Goal: Task Accomplishment & Management: Use online tool/utility

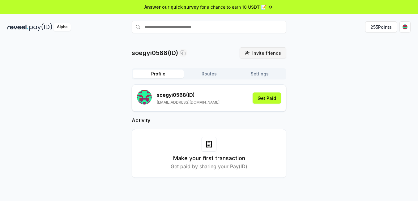
click at [264, 53] on span "Invite friends" at bounding box center [266, 53] width 29 height 6
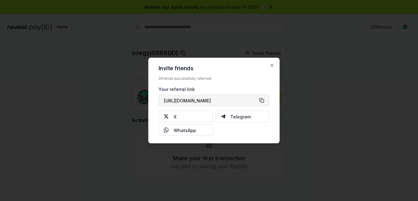
click at [263, 99] on button "[URL][DOMAIN_NAME]" at bounding box center [214, 100] width 111 height 11
click at [271, 64] on icon "button" at bounding box center [272, 65] width 5 height 5
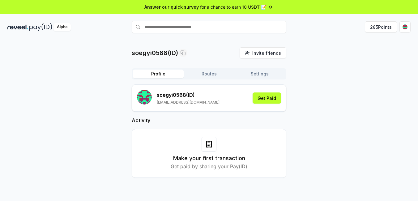
click at [213, 75] on button "Routes" at bounding box center [209, 74] width 51 height 9
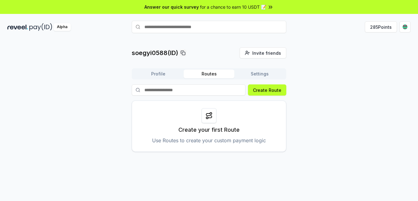
click at [211, 113] on circle at bounding box center [211, 114] width 2 height 2
click at [215, 93] on input at bounding box center [189, 89] width 114 height 11
type input "**********"
click at [278, 90] on button "Create Route" at bounding box center [267, 89] width 38 height 11
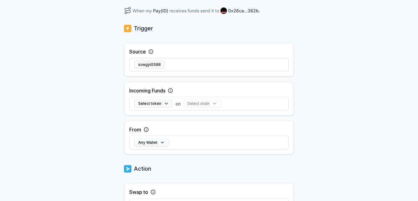
scroll to position [136, 0]
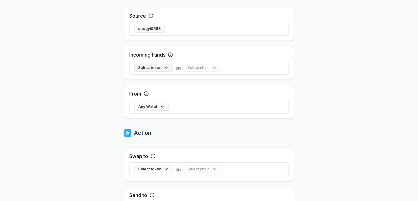
click at [162, 68] on button "Select token" at bounding box center [153, 68] width 39 height 8
